Goal: Task Accomplishment & Management: Use online tool/utility

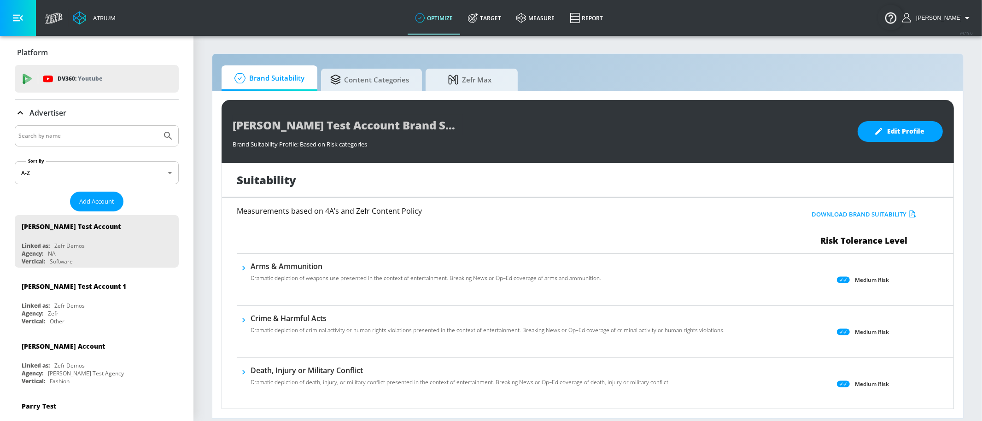
click at [87, 133] on input "Search by name" at bounding box center [88, 136] width 140 height 12
type input "general [PERSON_NAME]"
click at [163, 130] on icon "Submit Search" at bounding box center [168, 135] width 11 height 11
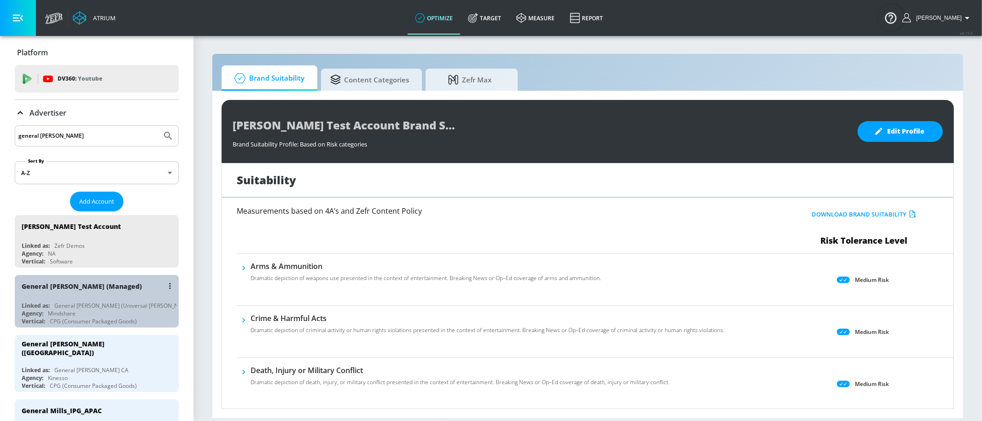
click at [105, 285] on div "General [PERSON_NAME] (Managed)" at bounding box center [99, 286] width 155 height 22
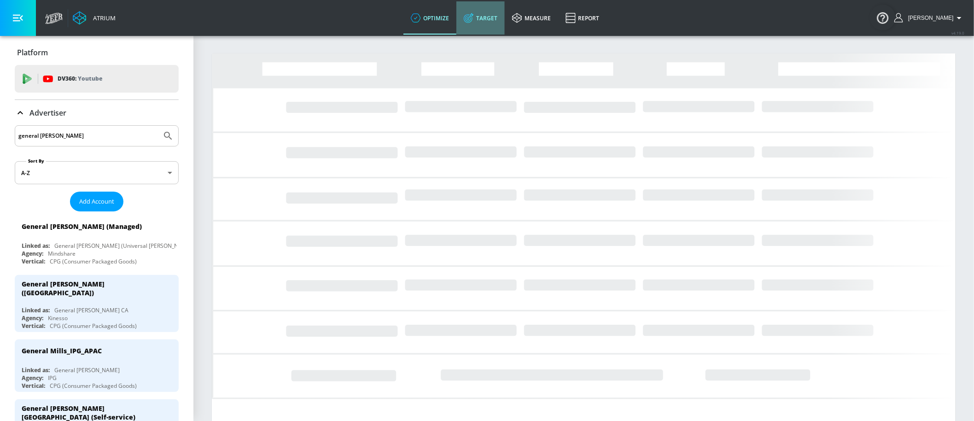
click at [505, 14] on link "Target" at bounding box center [480, 17] width 48 height 33
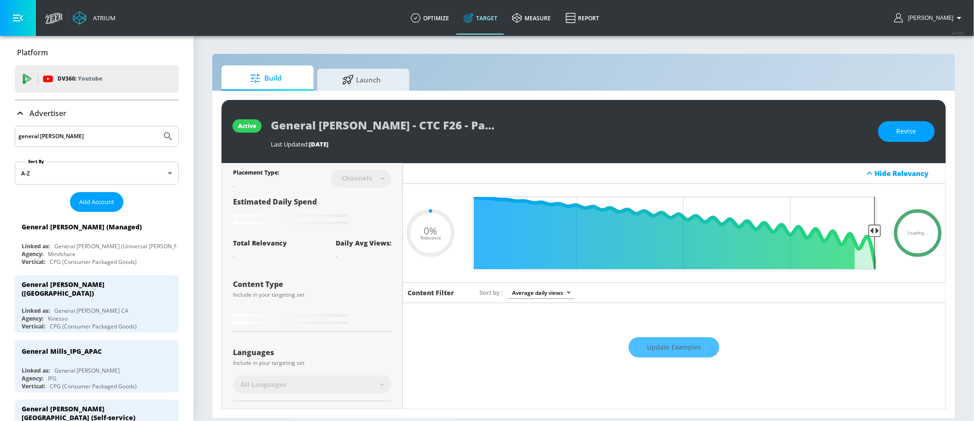
type input "0.05"
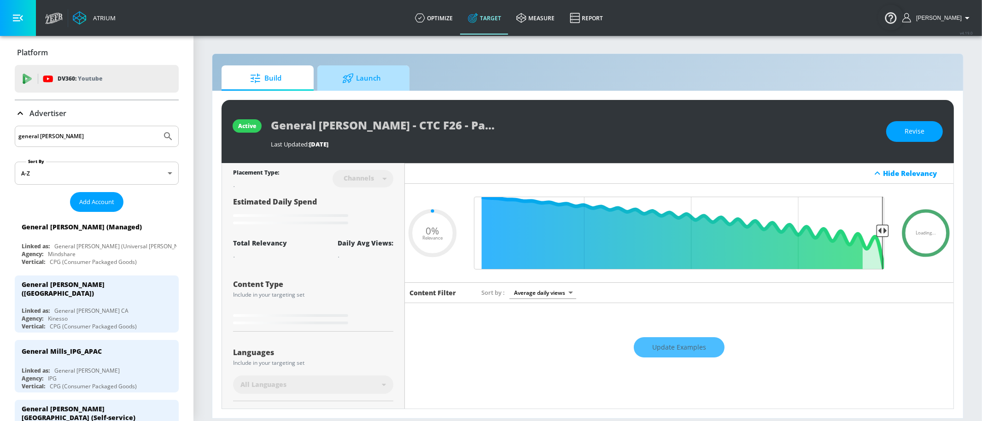
click at [383, 87] on span "Launch" at bounding box center [362, 78] width 70 height 22
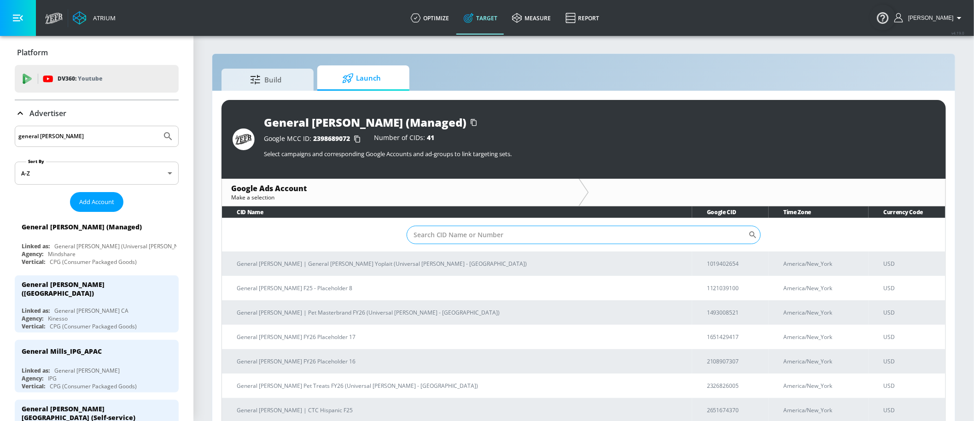
click at [432, 232] on input "Sort By" at bounding box center [578, 235] width 342 height 18
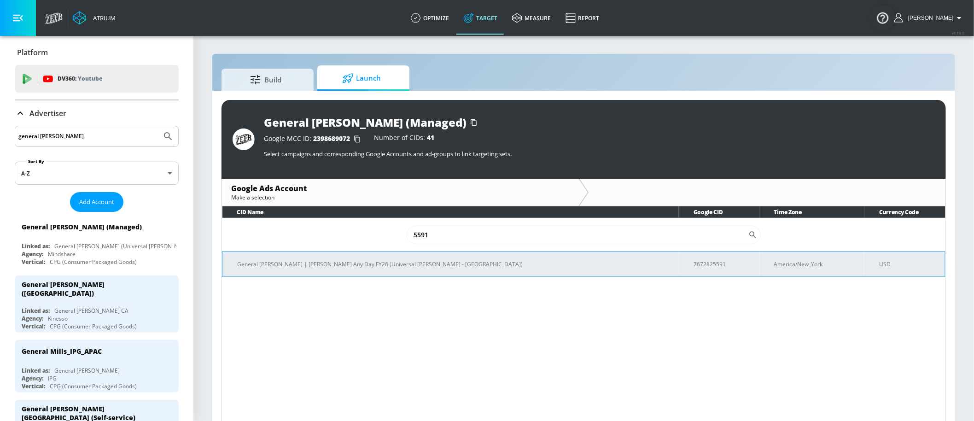
type input "5591"
click at [404, 259] on p "General [PERSON_NAME] | [PERSON_NAME] Any Day FY26 (Universal [PERSON_NAME] - […" at bounding box center [454, 264] width 434 height 10
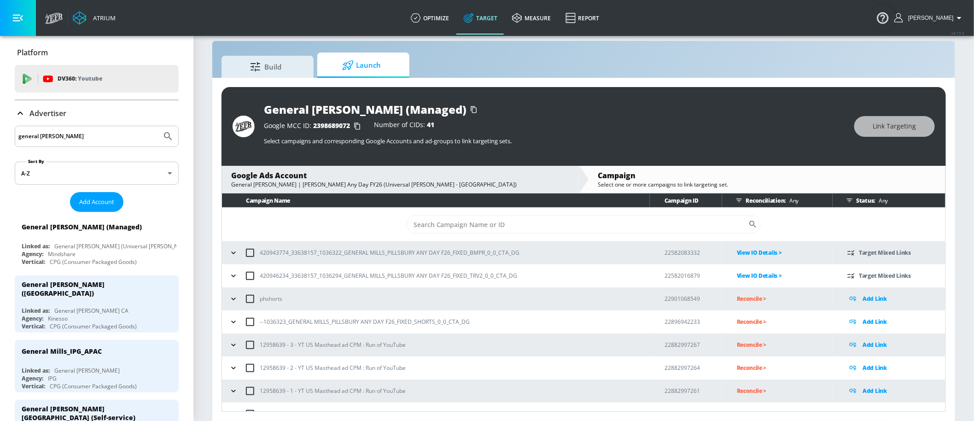
scroll to position [14, 0]
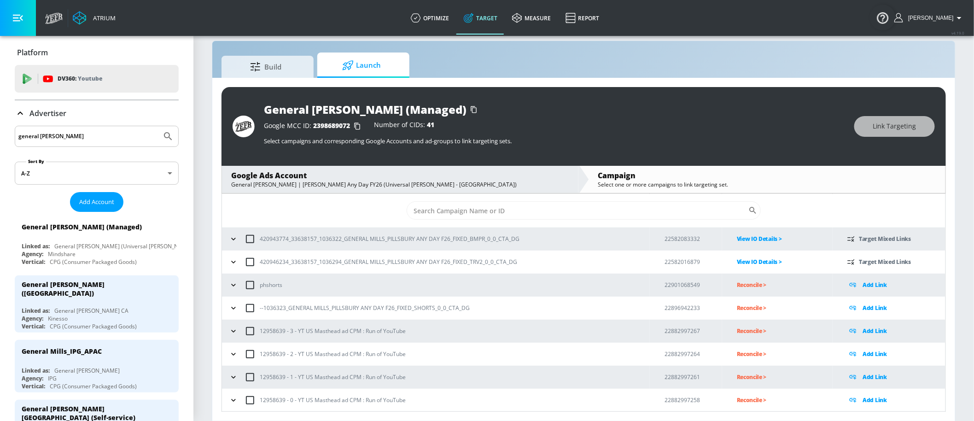
click at [229, 307] on icon "button" at bounding box center [233, 307] width 9 height 9
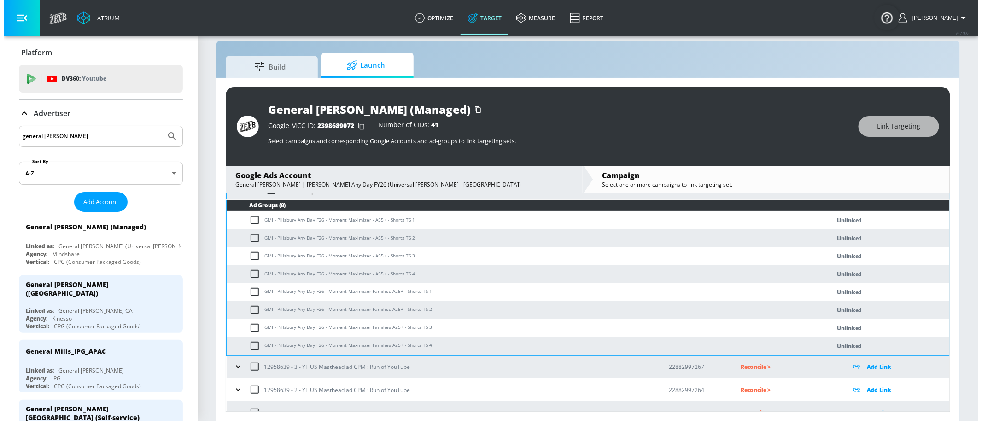
scroll to position [142, 0]
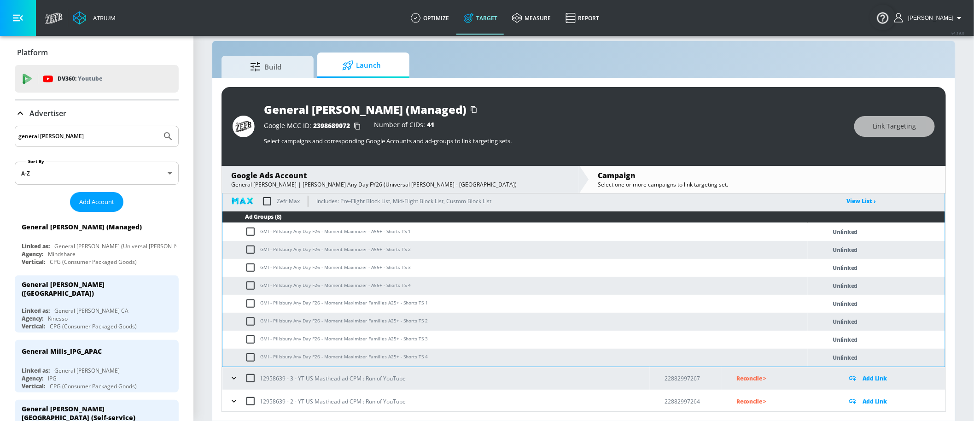
click at [252, 238] on td "GMI - Pillsbury Any Day F26 - Moment Maximizer - A55+ - Shorts TS 1" at bounding box center [514, 232] width 585 height 18
click at [252, 236] on input "checkbox" at bounding box center [252, 231] width 15 height 11
checkbox input "true"
click at [254, 256] on td "GMI - Pillsbury Any Day F26 - Moment Maximizer - A55+ - Shorts TS 2" at bounding box center [514, 250] width 585 height 18
click at [251, 255] on td "GMI - Pillsbury Any Day F26 - Moment Maximizer - A55+ - Shorts TS 2" at bounding box center [514, 250] width 585 height 18
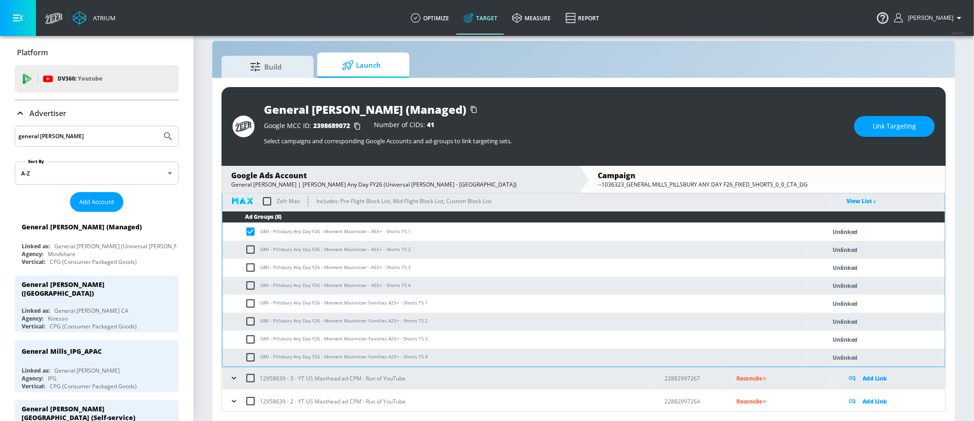
click at [251, 252] on input "checkbox" at bounding box center [252, 249] width 15 height 11
checkbox input "true"
click at [251, 267] on input "checkbox" at bounding box center [252, 267] width 15 height 11
checkbox input "true"
click at [252, 286] on input "checkbox" at bounding box center [252, 285] width 15 height 11
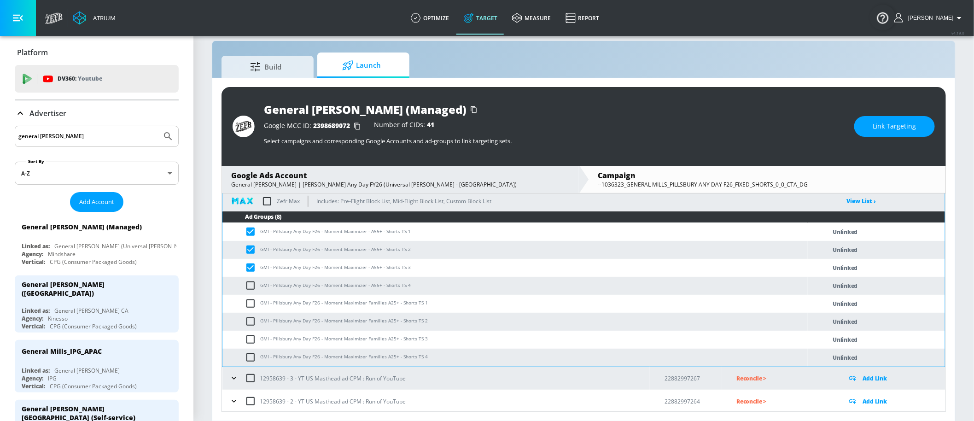
checkbox input "true"
click at [902, 128] on span "Link Targeting" at bounding box center [895, 127] width 44 height 12
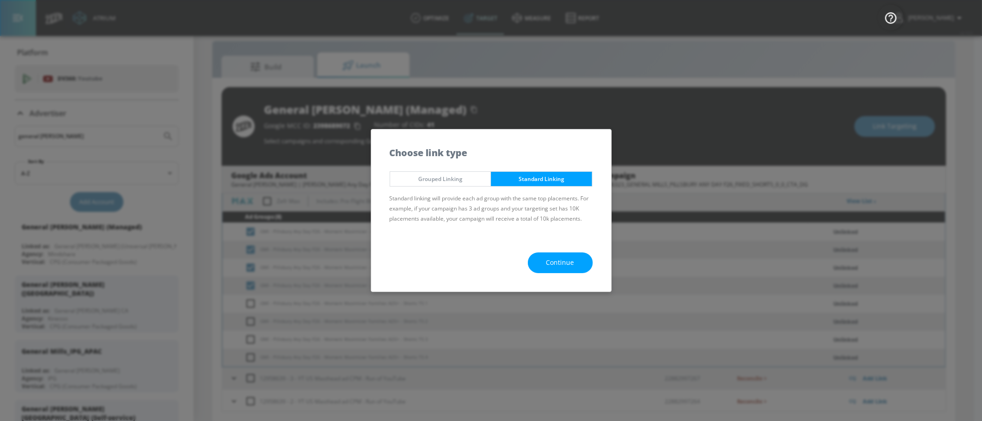
click at [552, 258] on span "Continue" at bounding box center [560, 263] width 28 height 12
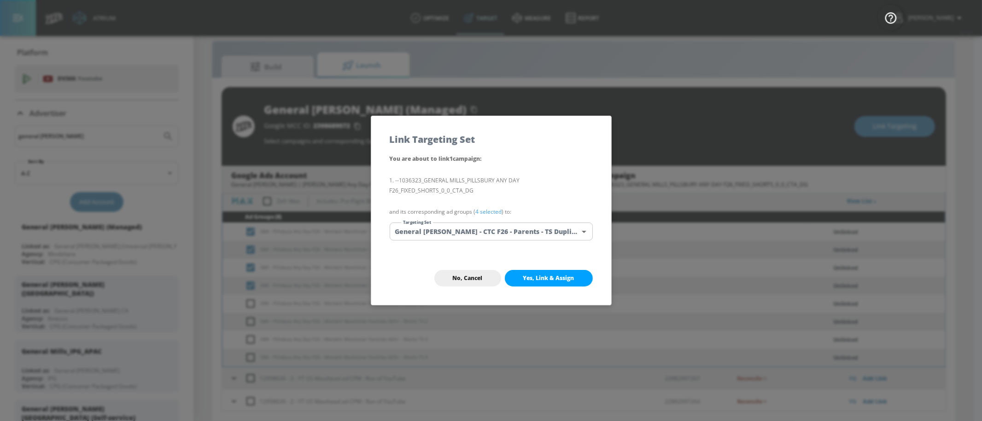
click at [547, 241] on div "You are about to link 1 campaign : --1036323_GENERAL MILLS_PILLSBURY ANY DAY F2…" at bounding box center [491, 202] width 240 height 98
click at [547, 233] on body "Atrium optimize Target measure Report optimize Target measure Report v 4.19.0 Y…" at bounding box center [491, 204] width 982 height 434
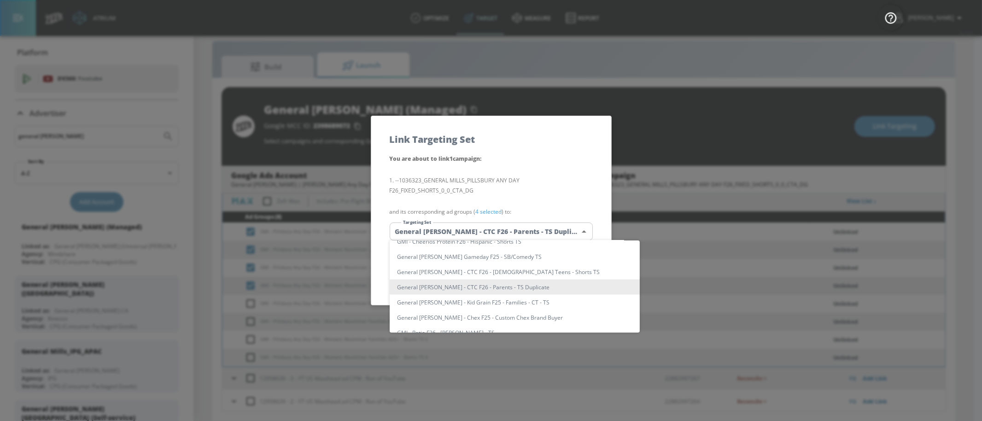
scroll to position [889, 0]
click at [541, 288] on li "GMI - Pillsbury Any Day F26 - Moment Maximizer - A55+ - Shorts TS" at bounding box center [515, 287] width 250 height 15
type input "4b7473e7-1e62-4300-a736-09de46a2296a"
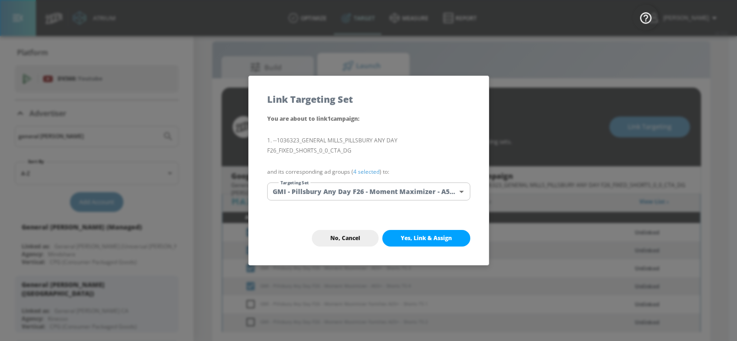
scroll to position [142, 0]
click at [367, 230] on button "No, Cancel" at bounding box center [345, 238] width 67 height 17
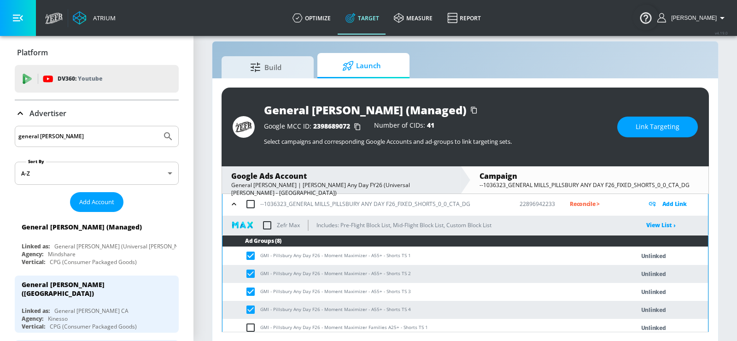
scroll to position [113, 0]
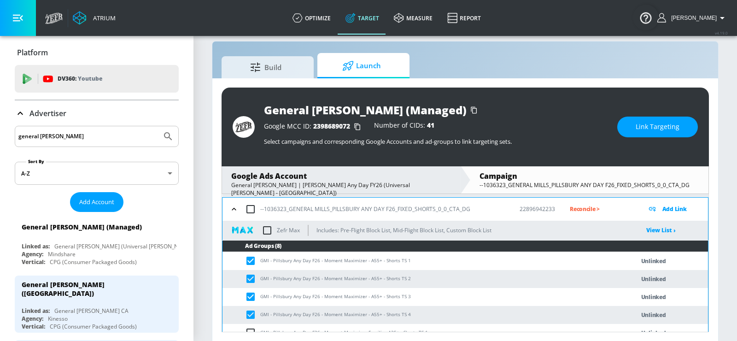
click at [656, 131] on span "Link Targeting" at bounding box center [658, 127] width 44 height 12
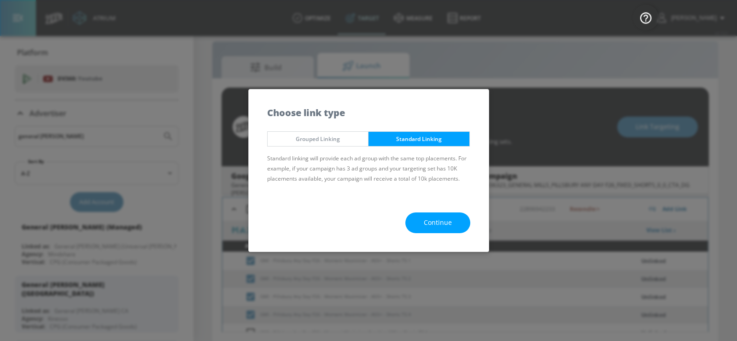
click at [461, 217] on button "Continue" at bounding box center [437, 222] width 65 height 21
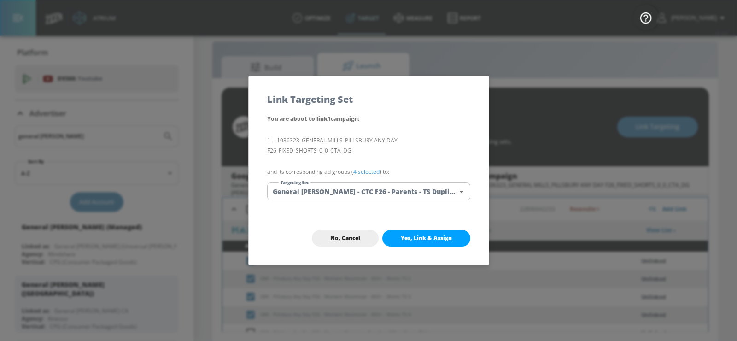
click at [411, 197] on body "Atrium optimize Target measure Report optimize Target measure Report v 4.19.0 Y…" at bounding box center [368, 165] width 737 height 354
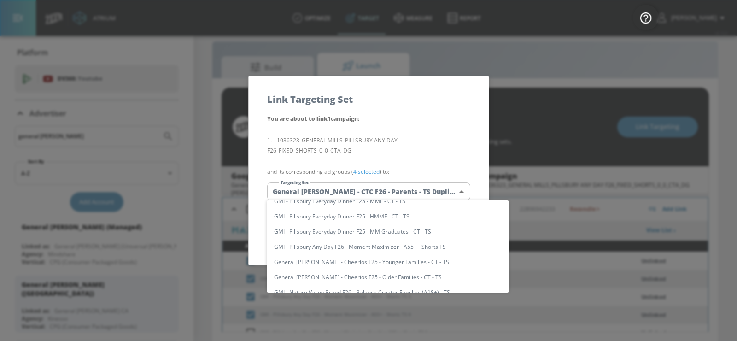
scroll to position [11295, 0]
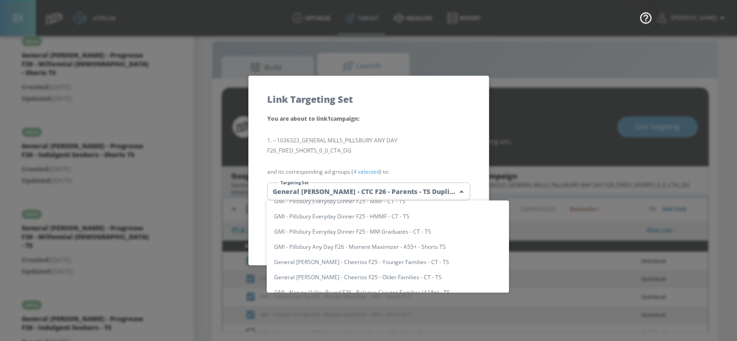
click at [431, 245] on li "GMI - Pillsbury Any Day F26 - Moment Maximizer - A55+ - Shorts TS" at bounding box center [388, 246] width 242 height 15
type input "4b7473e7-1e62-4300-a736-09de46a2296a"
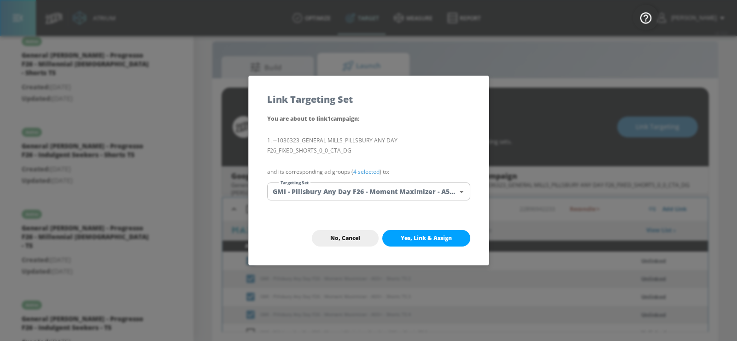
click at [449, 237] on span "Yes, Link & Assign" at bounding box center [426, 237] width 51 height 7
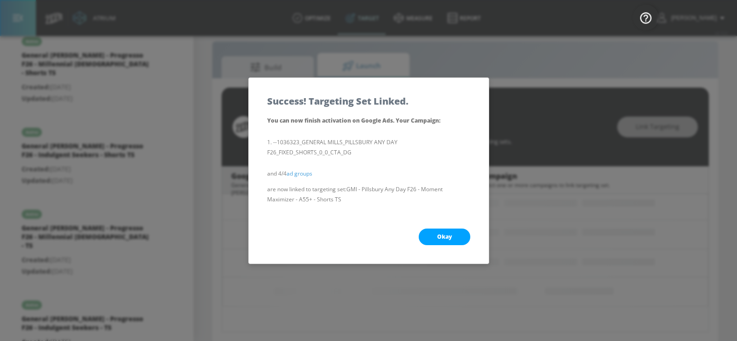
click at [449, 237] on span "Okay" at bounding box center [444, 236] width 15 height 7
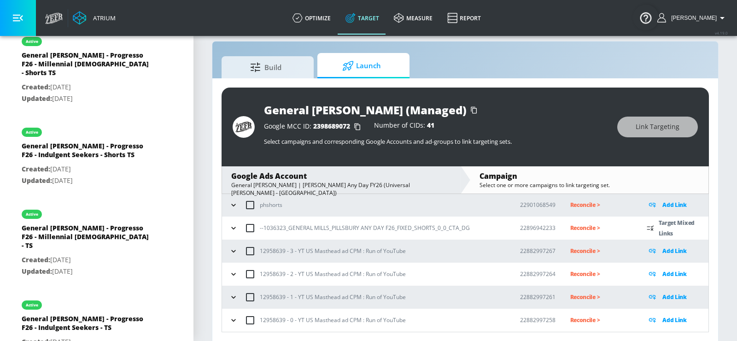
scroll to position [93, 0]
click at [236, 227] on icon "button" at bounding box center [233, 228] width 9 height 9
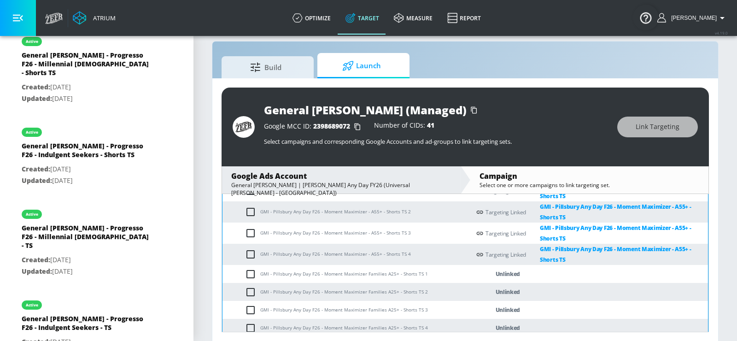
scroll to position [186, 0]
click at [246, 270] on input "checkbox" at bounding box center [252, 273] width 15 height 11
checkbox input "true"
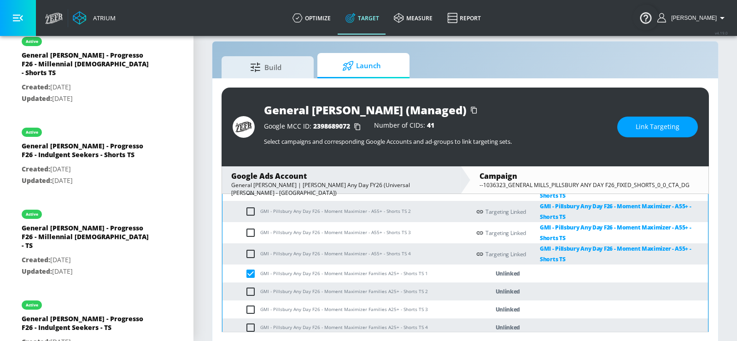
click at [248, 286] on input "checkbox" at bounding box center [252, 291] width 15 height 11
checkbox input "true"
click at [248, 305] on input "checkbox" at bounding box center [252, 309] width 15 height 11
checkbox input "true"
click at [250, 325] on input "checkbox" at bounding box center [252, 327] width 15 height 11
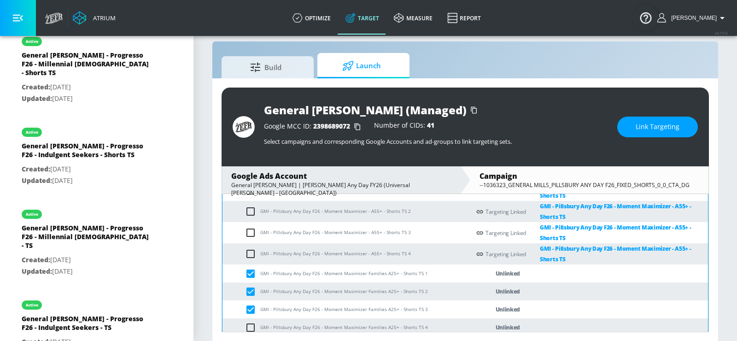
checkbox input "true"
click at [631, 132] on button "Link Targeting" at bounding box center [657, 127] width 81 height 21
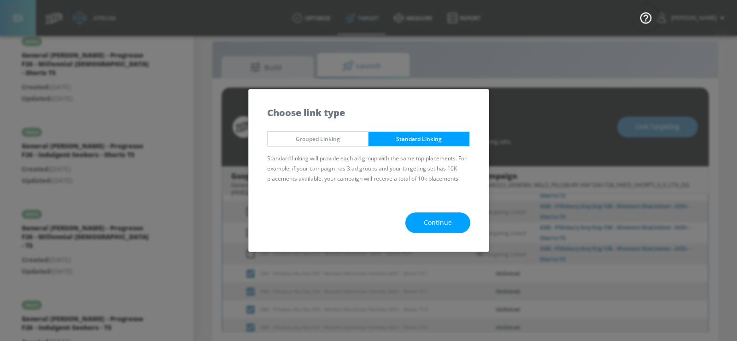
click at [467, 221] on button "Continue" at bounding box center [437, 222] width 65 height 21
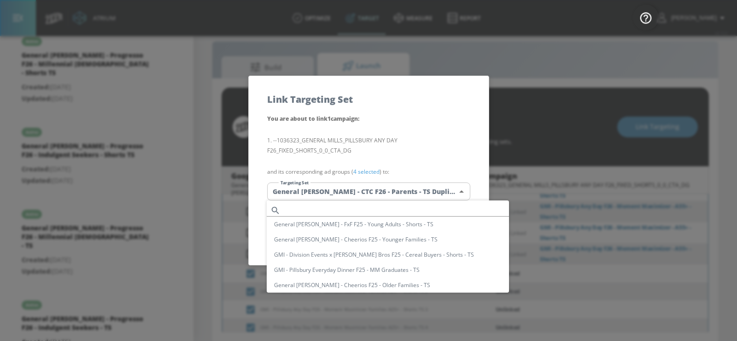
click at [430, 191] on body "Atrium optimize Target measure Report optimize Target measure Report v 4.19.0 Y…" at bounding box center [368, 165] width 737 height 354
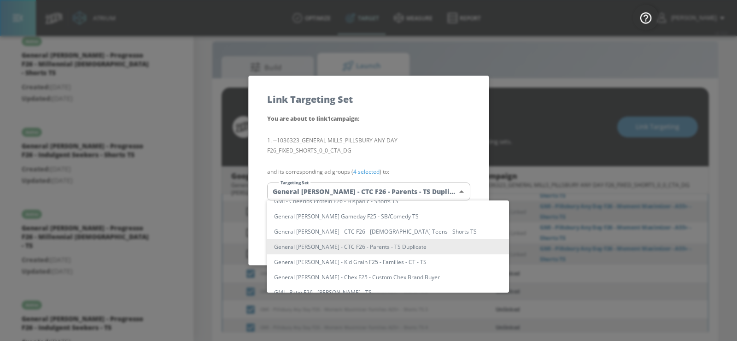
scroll to position [965, 0]
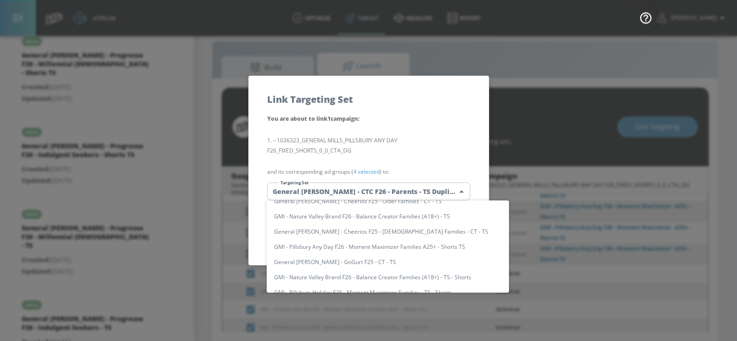
click at [445, 247] on li "GMI - Pillsbury Any Day F26 - Moment Maximizer Families A25+ - Shorts TS" at bounding box center [388, 246] width 242 height 15
type input "72285133-a846-419b-9b83-11515cf4575f"
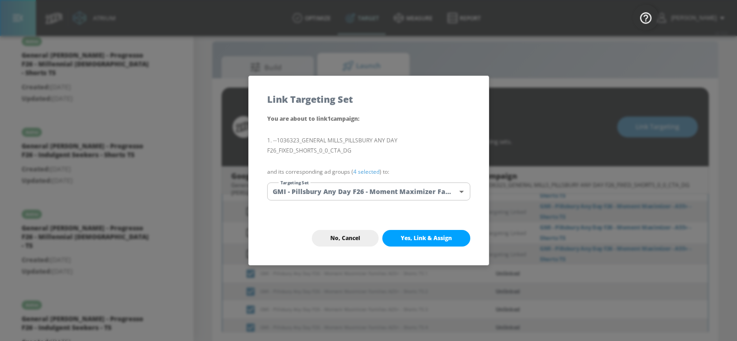
click at [435, 239] on span "Yes, Link & Assign" at bounding box center [426, 237] width 51 height 7
checkbox input "false"
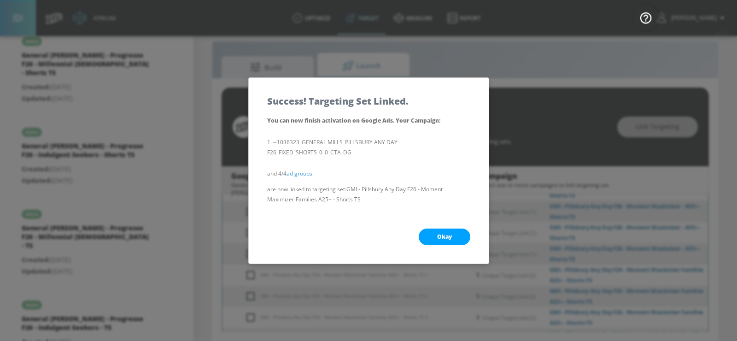
click at [446, 233] on span "Okay" at bounding box center [444, 236] width 15 height 7
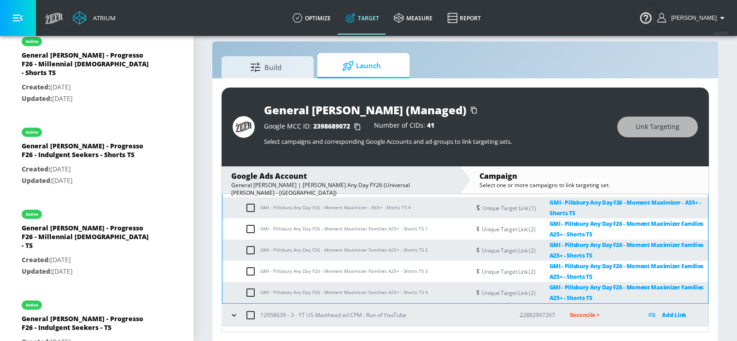
scroll to position [0, 0]
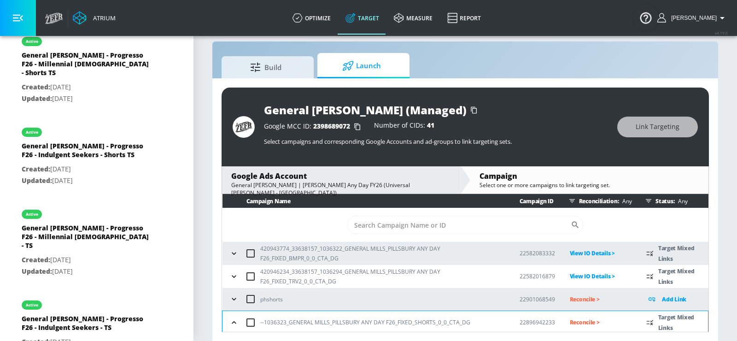
click at [231, 315] on button "button" at bounding box center [234, 322] width 14 height 14
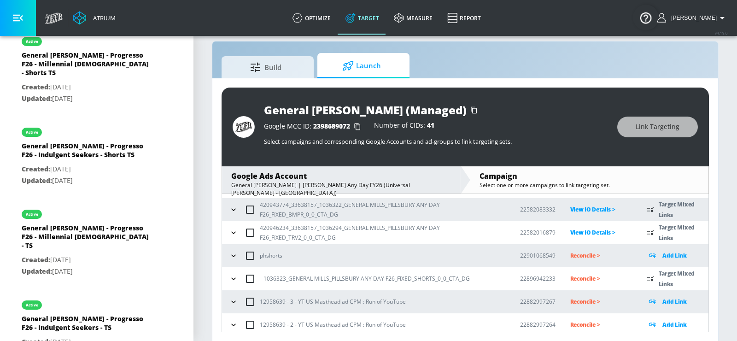
scroll to position [42, 0]
click at [271, 78] on div "General [PERSON_NAME] (Managed) Google MCC ID: 2398689072 Number of CIDs: 41 Se…" at bounding box center [465, 209] width 506 height 263
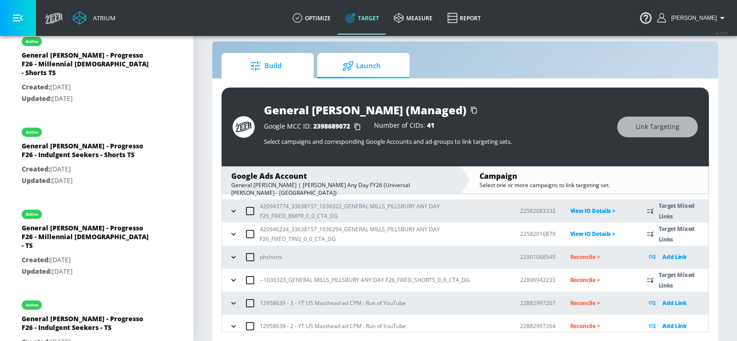
click at [286, 69] on span "Build" at bounding box center [266, 66] width 70 height 22
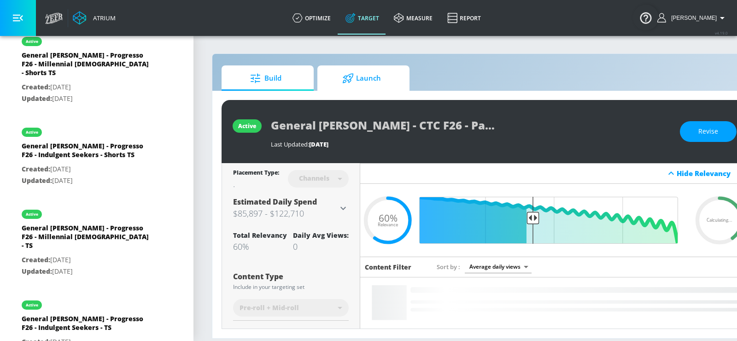
click at [345, 70] on span "Launch" at bounding box center [362, 78] width 70 height 22
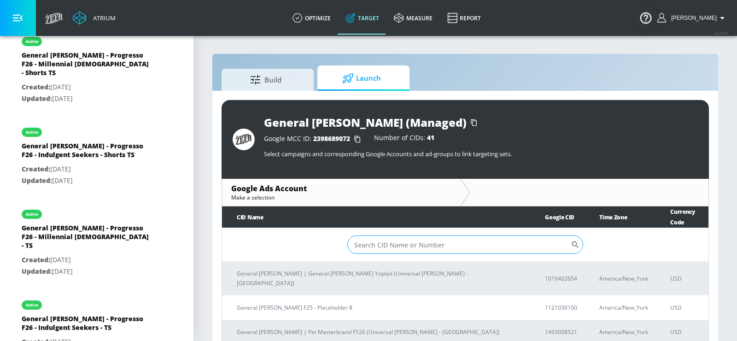
click at [370, 235] on input "Sort By" at bounding box center [458, 244] width 223 height 18
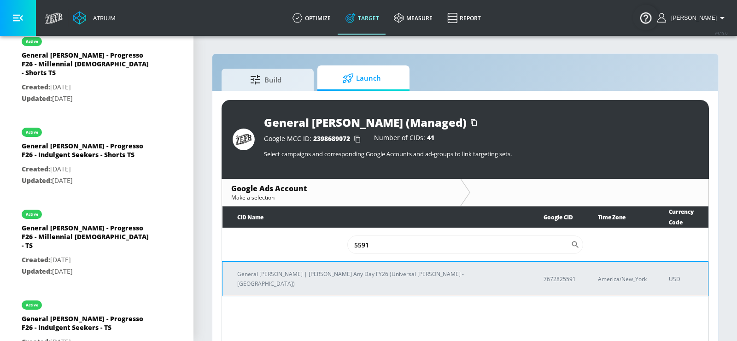
type input "5591"
click at [341, 269] on p "General [PERSON_NAME] | [PERSON_NAME] Any Day FY26 (Universal [PERSON_NAME] - […" at bounding box center [379, 278] width 284 height 19
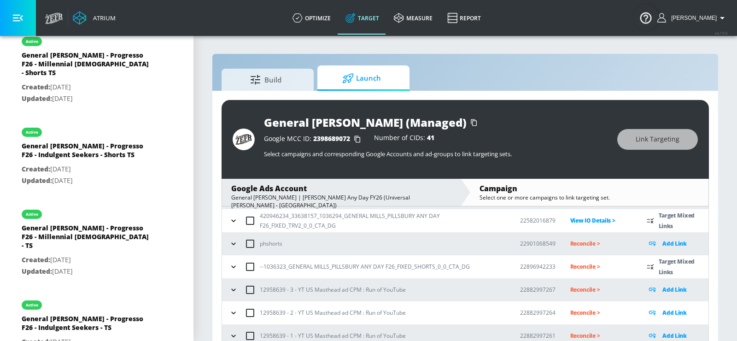
scroll to position [62, 0]
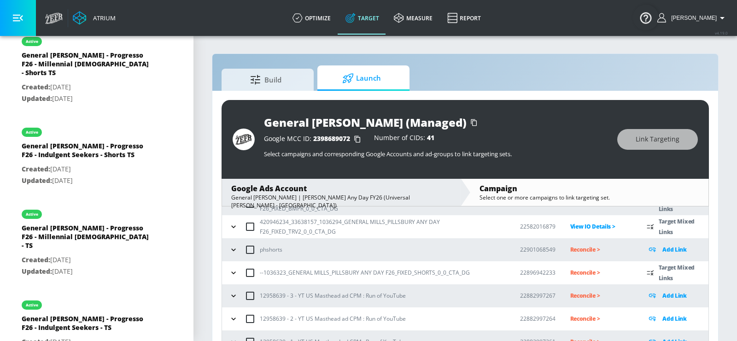
click at [581, 270] on p "Reconcile >" at bounding box center [601, 272] width 62 height 11
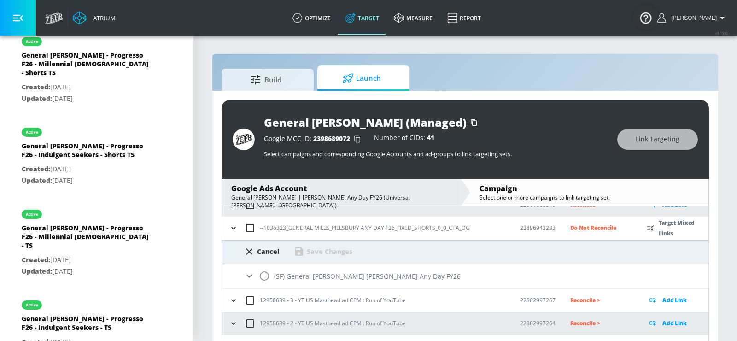
scroll to position [116, 0]
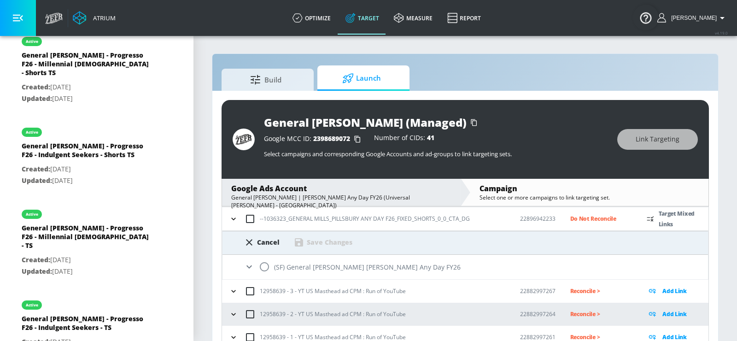
click at [262, 264] on input "radio" at bounding box center [264, 266] width 19 height 19
radio input "true"
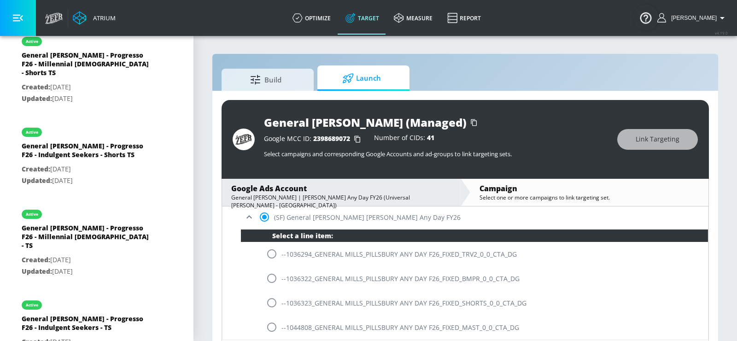
scroll to position [167, 0]
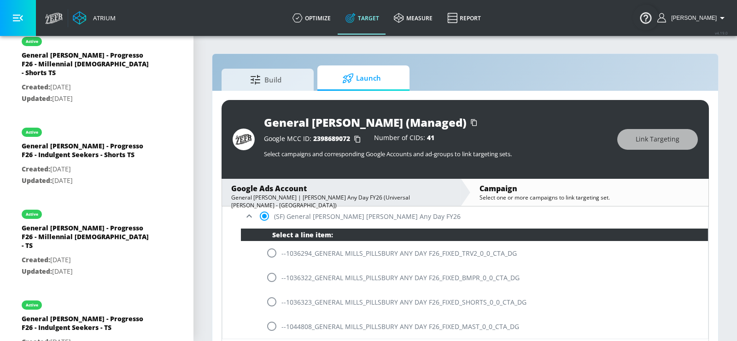
click at [267, 300] on input "radio" at bounding box center [271, 301] width 19 height 19
radio input "true"
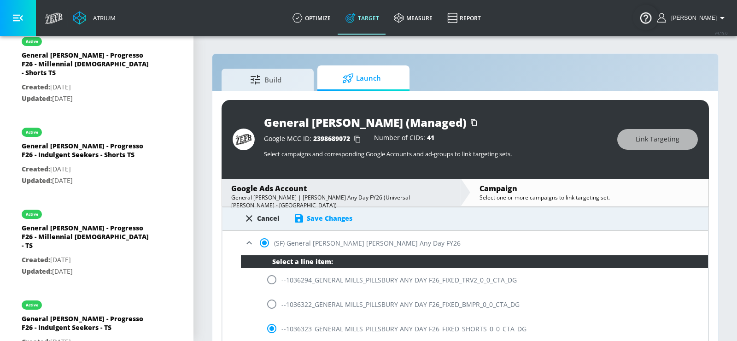
scroll to position [132, 0]
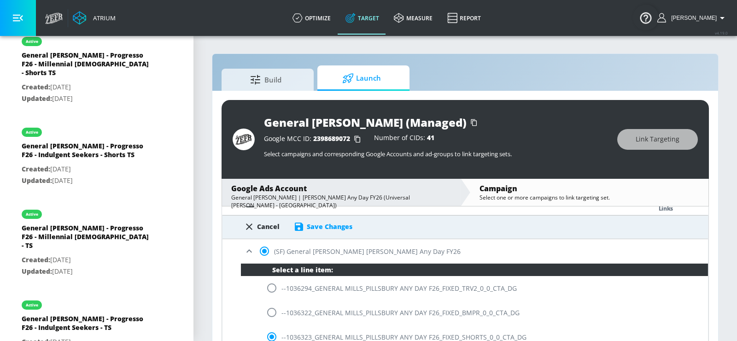
click at [312, 228] on div "Save Changes" at bounding box center [330, 226] width 46 height 9
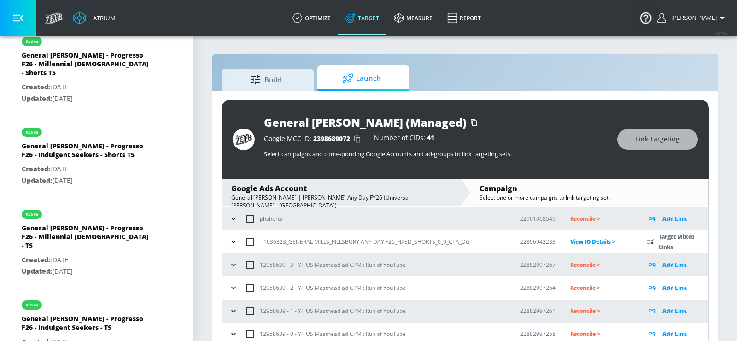
scroll to position [93, 0]
